Goal: Check status: Check status

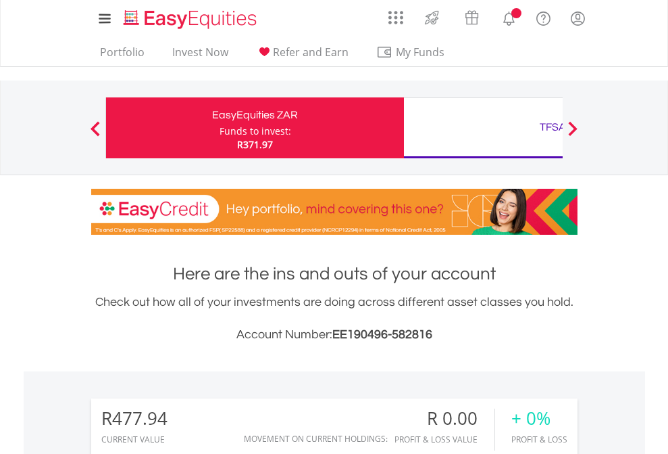
scroll to position [130, 212]
click at [220, 128] on div "Funds to invest:" at bounding box center [256, 131] width 72 height 14
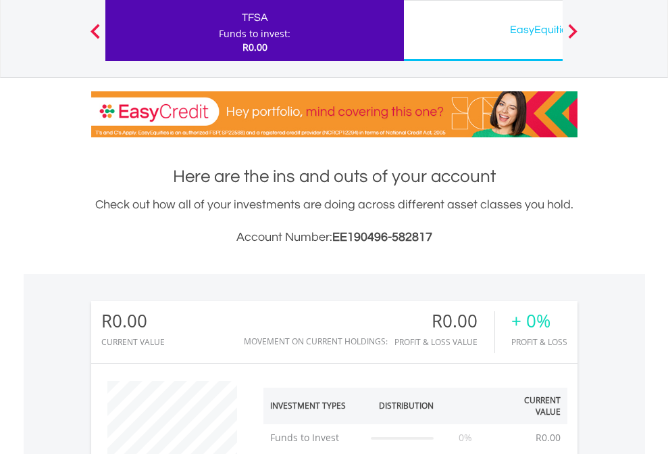
click at [483, 30] on div "EasyEquities USD" at bounding box center [553, 29] width 282 height 19
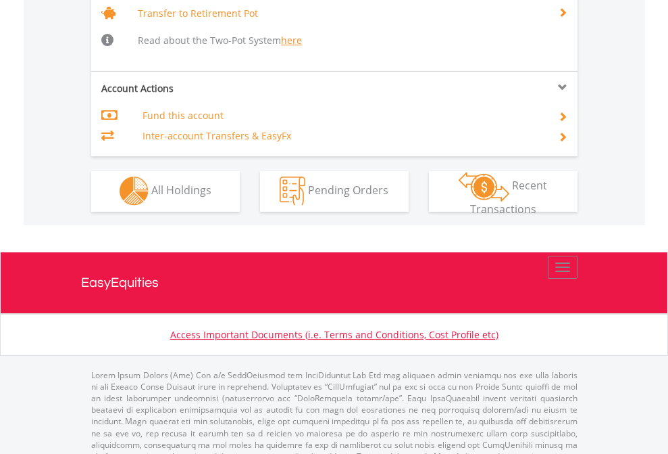
scroll to position [1343, 0]
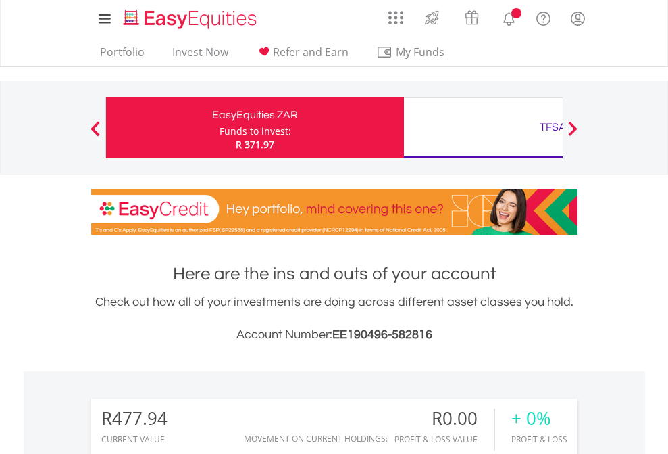
scroll to position [130, 212]
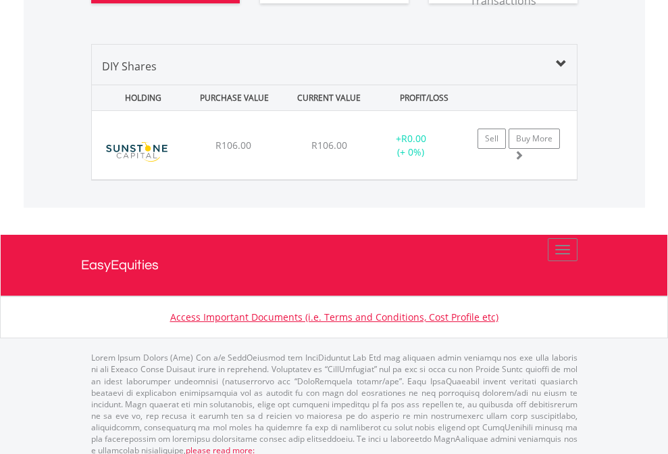
scroll to position [1530, 0]
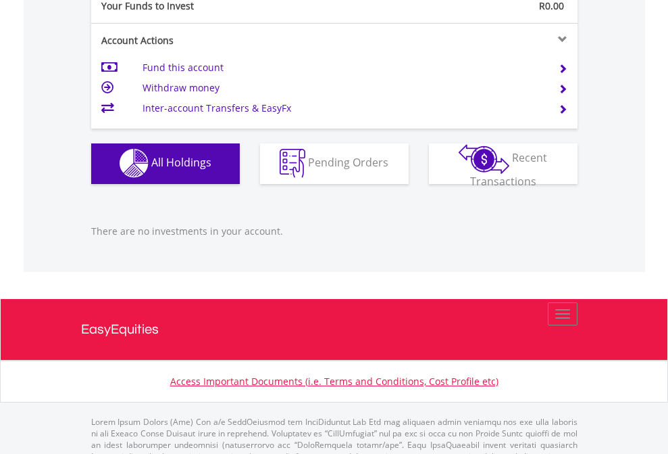
scroll to position [1338, 0]
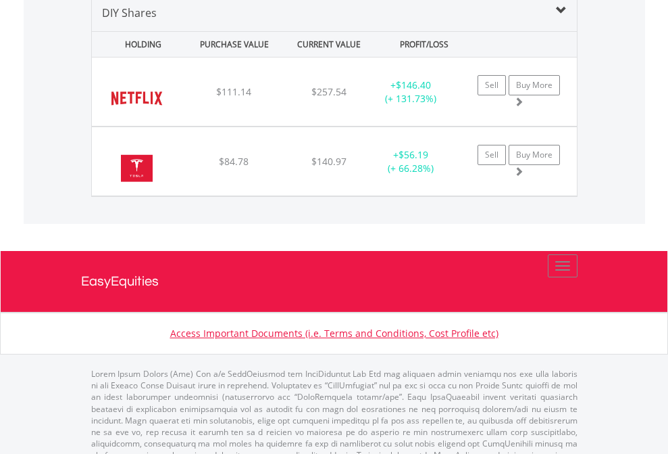
scroll to position [1307, 0]
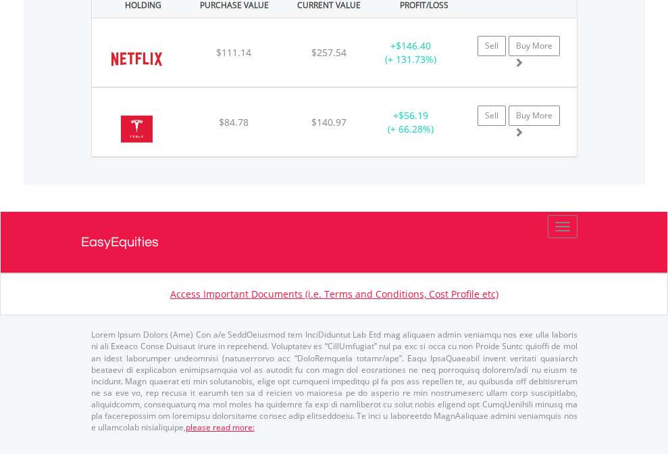
scroll to position [97, 0]
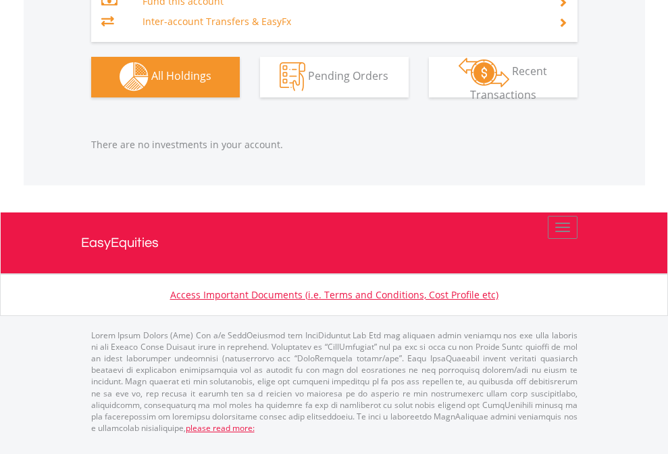
scroll to position [130, 212]
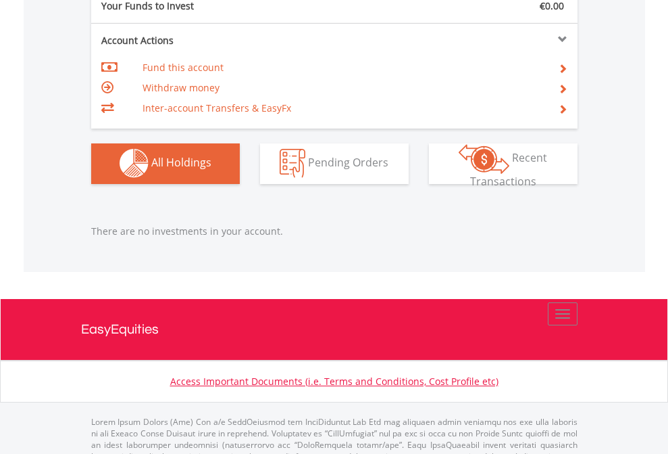
scroll to position [1338, 0]
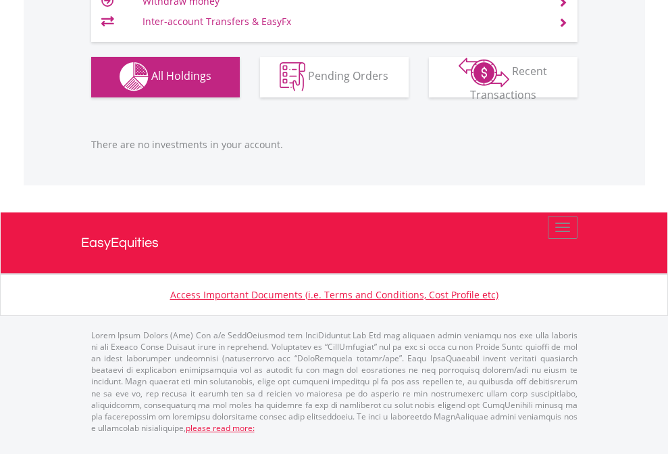
scroll to position [130, 212]
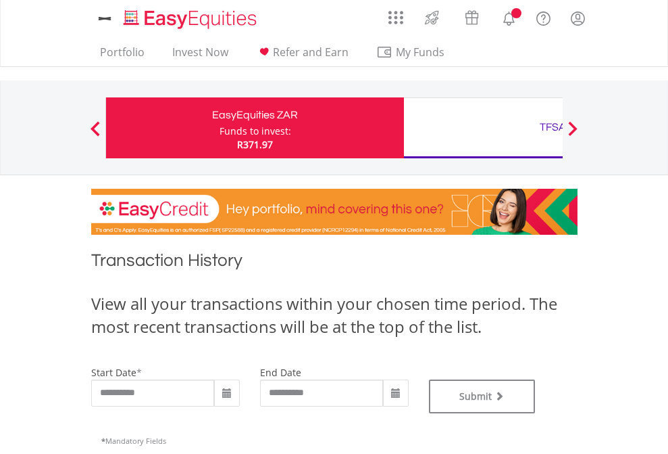
type input "**********"
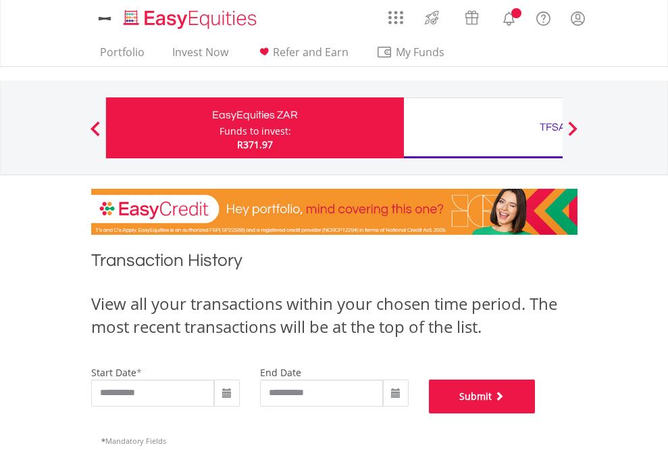
click at [536, 413] on button "Submit" at bounding box center [482, 396] width 107 height 34
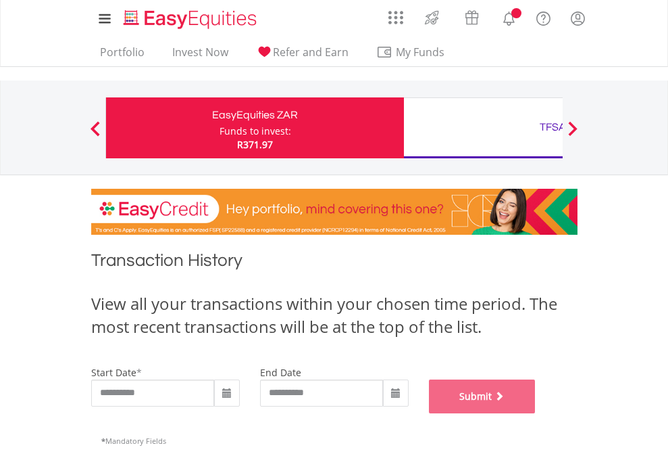
scroll to position [548, 0]
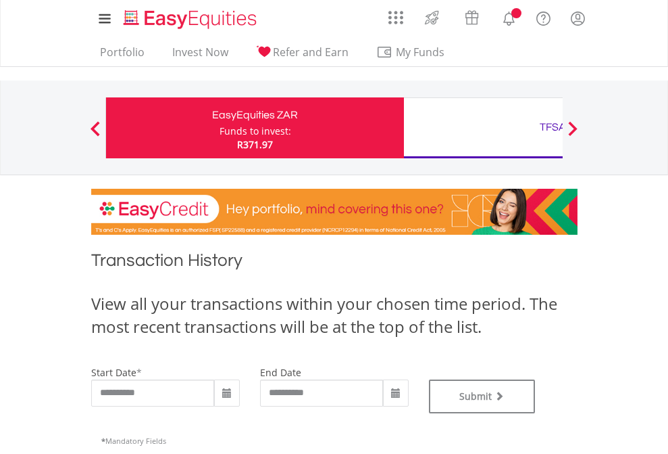
click at [483, 128] on div "TFSA" at bounding box center [553, 127] width 282 height 19
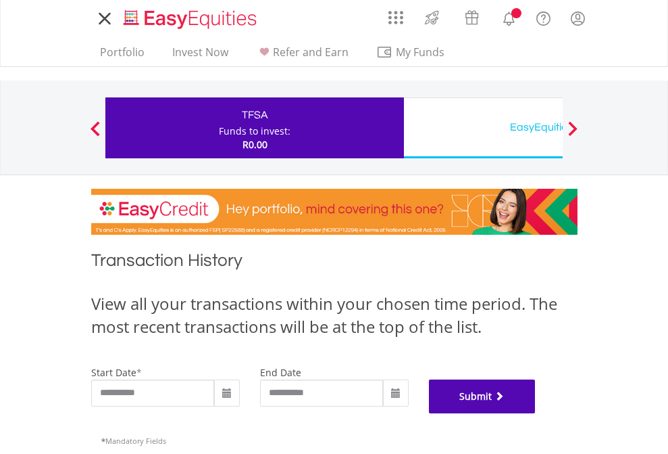
click at [536, 413] on button "Submit" at bounding box center [482, 396] width 107 height 34
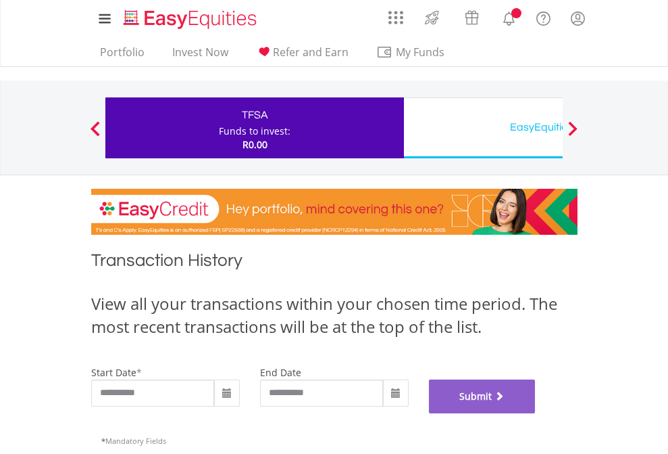
scroll to position [548, 0]
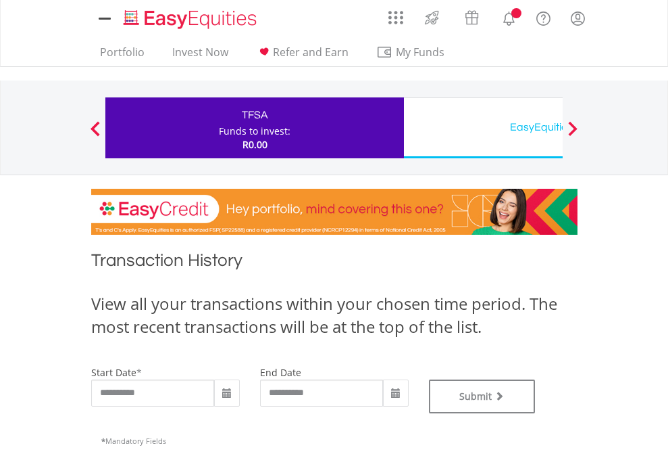
click at [483, 128] on div "EasyEquities USD" at bounding box center [553, 127] width 282 height 19
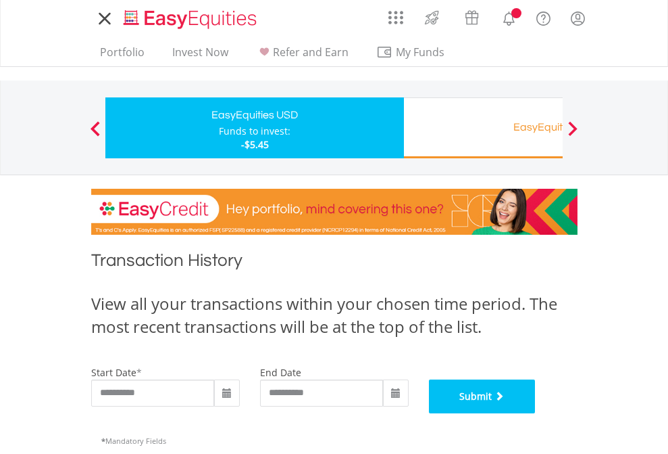
click at [536, 413] on button "Submit" at bounding box center [482, 396] width 107 height 34
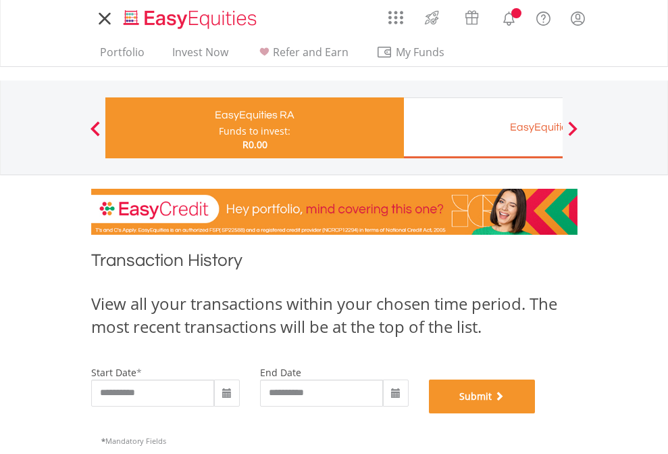
click at [536, 413] on button "Submit" at bounding box center [482, 396] width 107 height 34
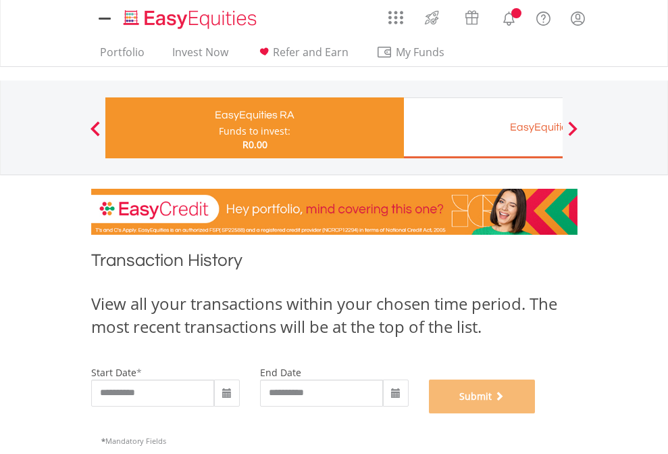
scroll to position [548, 0]
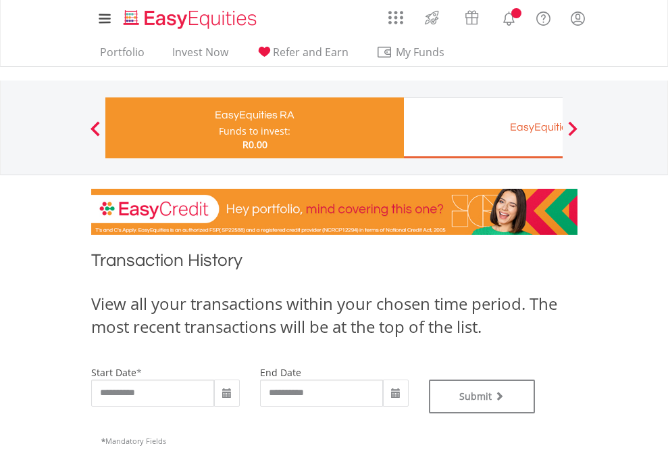
click at [483, 128] on div "EasyEquities EUR" at bounding box center [553, 127] width 282 height 19
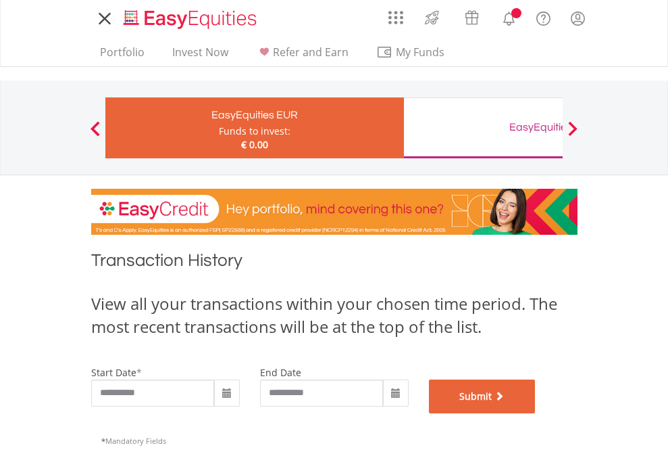
click at [536, 413] on button "Submit" at bounding box center [482, 396] width 107 height 34
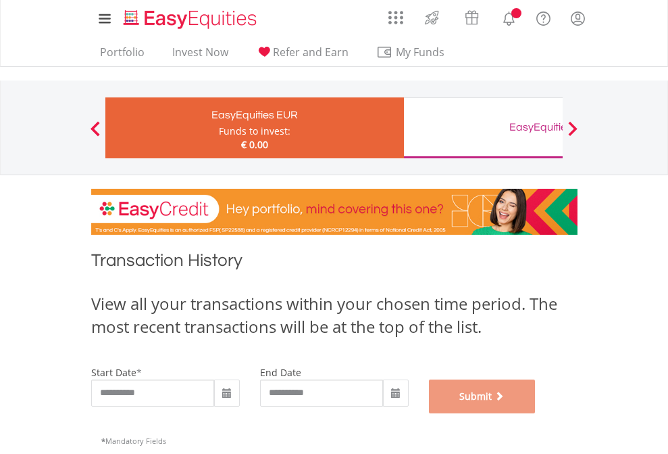
scroll to position [548, 0]
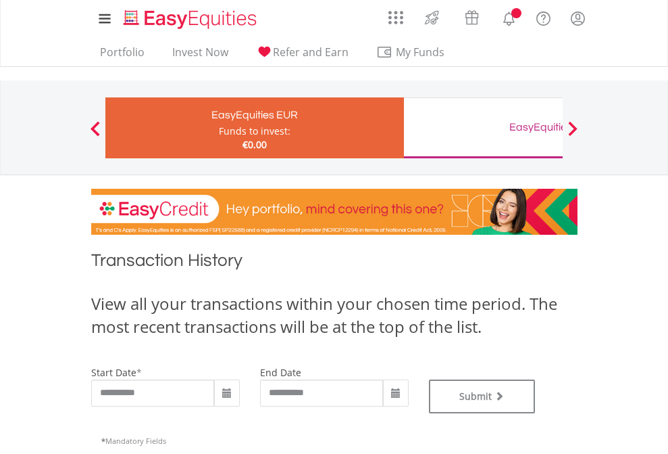
click at [483, 128] on div "EasyEquities GBP" at bounding box center [553, 127] width 282 height 19
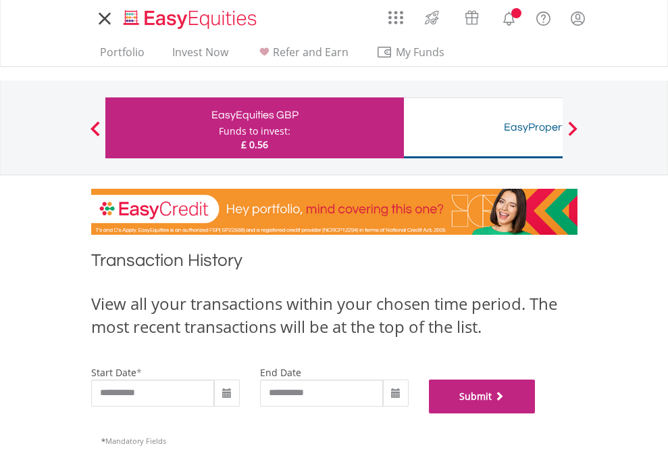
click at [536, 413] on button "Submit" at bounding box center [482, 396] width 107 height 34
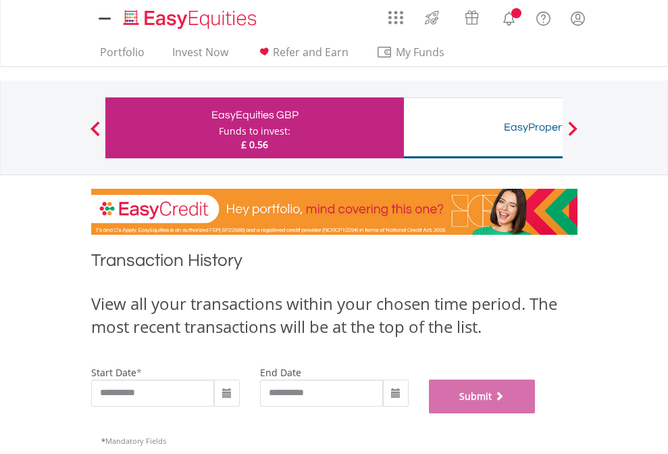
scroll to position [548, 0]
